Goal: Complete application form

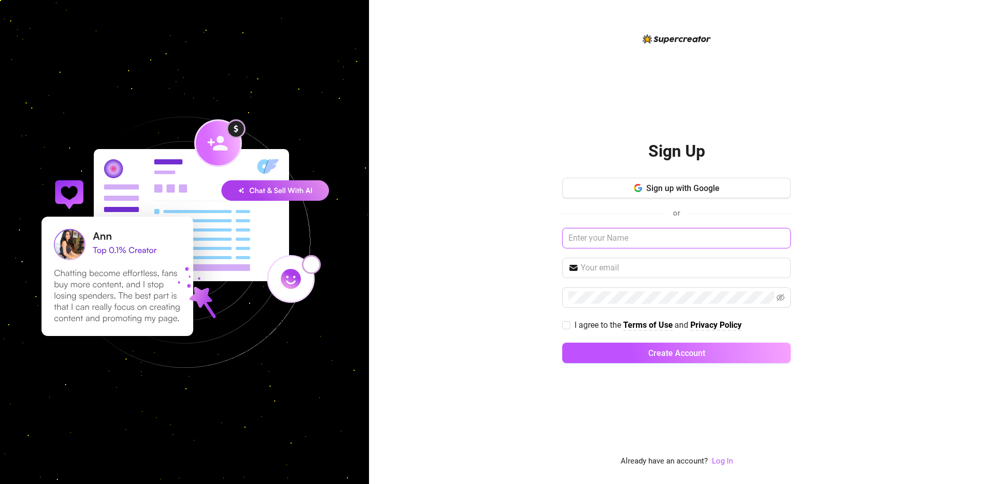
click at [611, 238] on input "text" at bounding box center [676, 238] width 228 height 20
click at [659, 187] on span "Sign up with Google" at bounding box center [682, 188] width 73 height 10
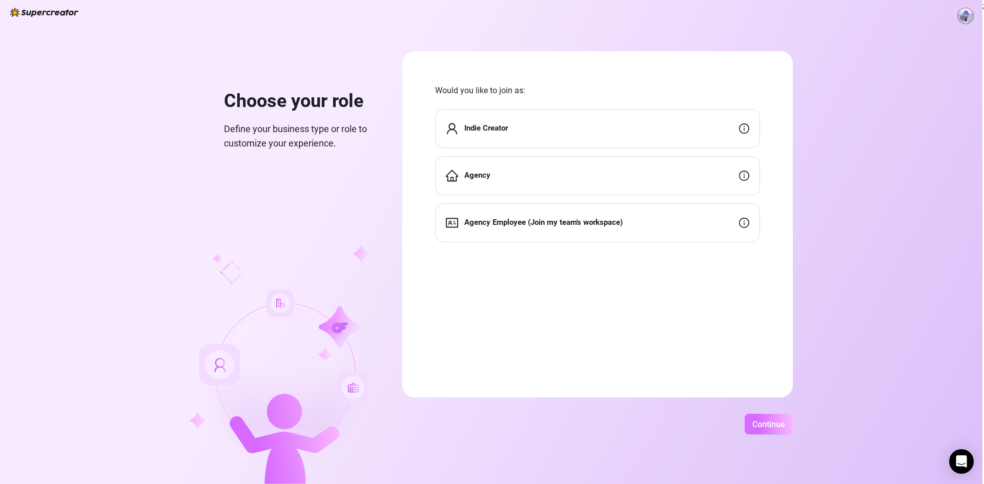
click at [773, 424] on span "Continue" at bounding box center [768, 425] width 33 height 10
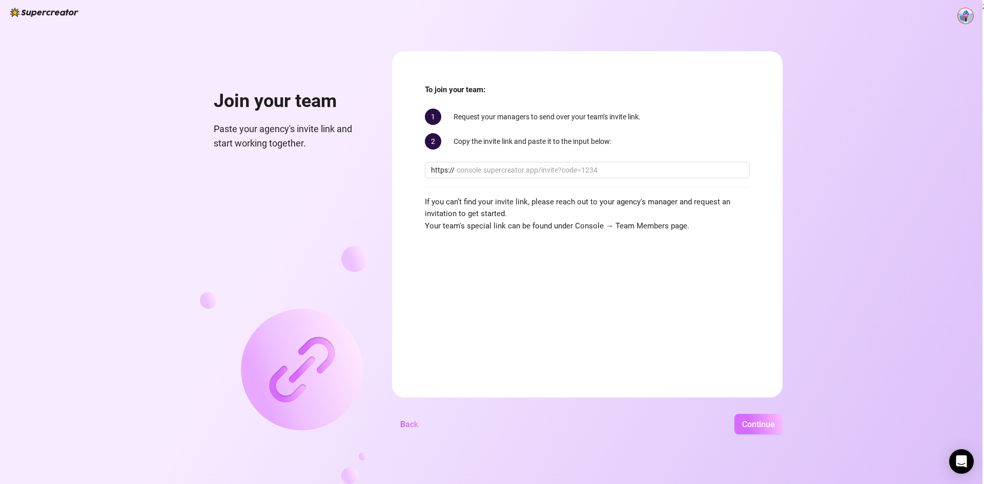
click at [758, 424] on span "Continue" at bounding box center [758, 425] width 33 height 10
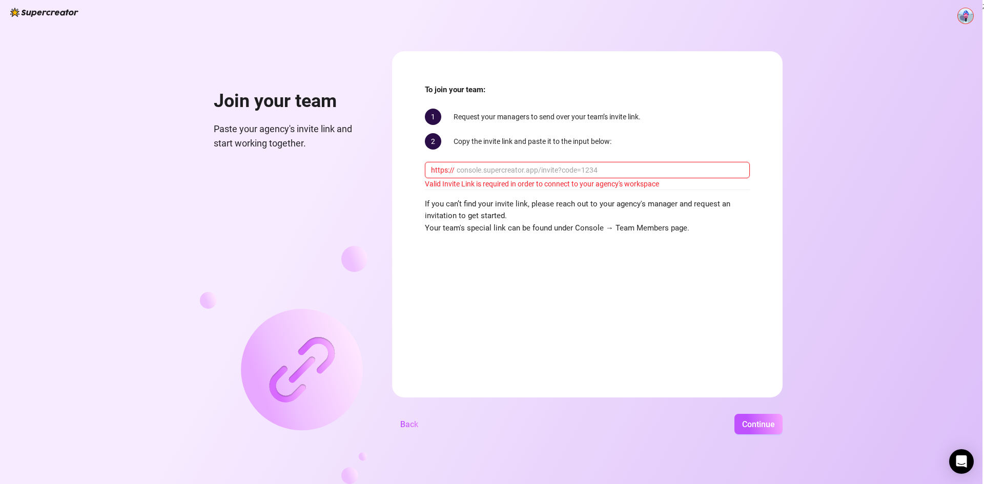
click at [551, 173] on input "text" at bounding box center [599, 169] width 287 height 11
paste input "[DOMAIN_NAME][URL]"
type input "[DOMAIN_NAME][URL]"
click at [745, 417] on button "Continue" at bounding box center [758, 424] width 48 height 20
click at [750, 425] on span "Continue" at bounding box center [758, 425] width 33 height 10
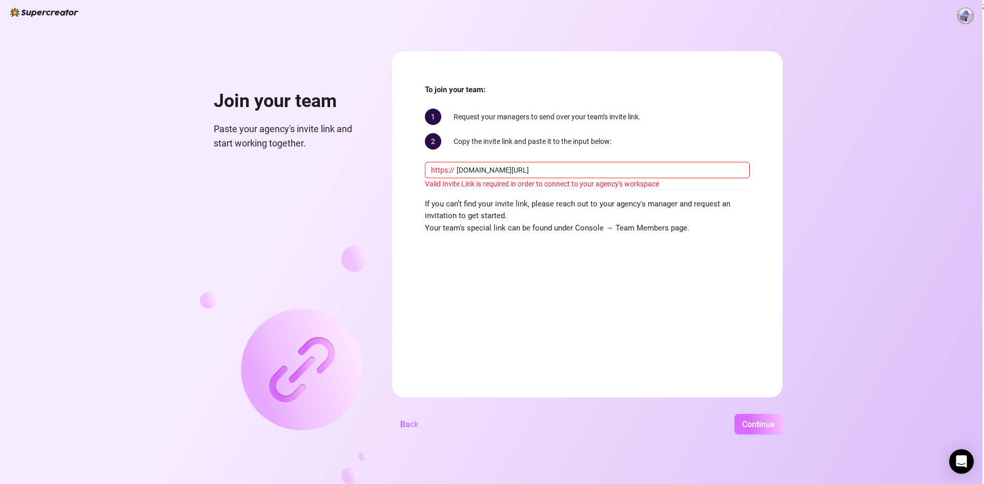
click at [750, 425] on span "Continue" at bounding box center [758, 425] width 33 height 10
click at [757, 429] on button "Continue" at bounding box center [758, 424] width 48 height 20
